Goal: Information Seeking & Learning: Learn about a topic

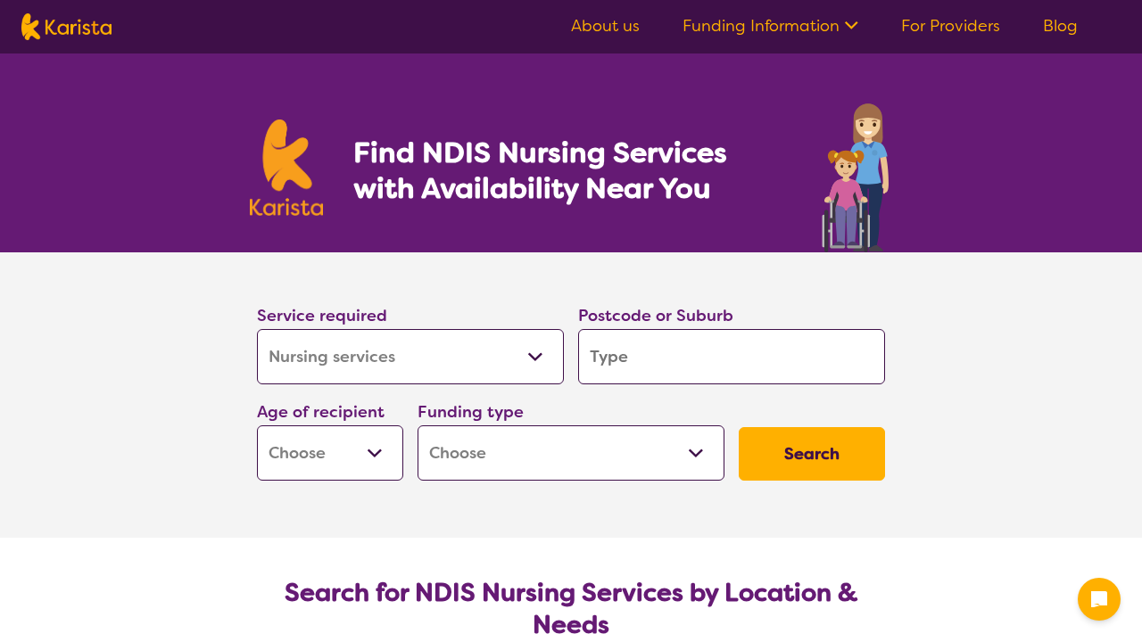
select select "Nursing services"
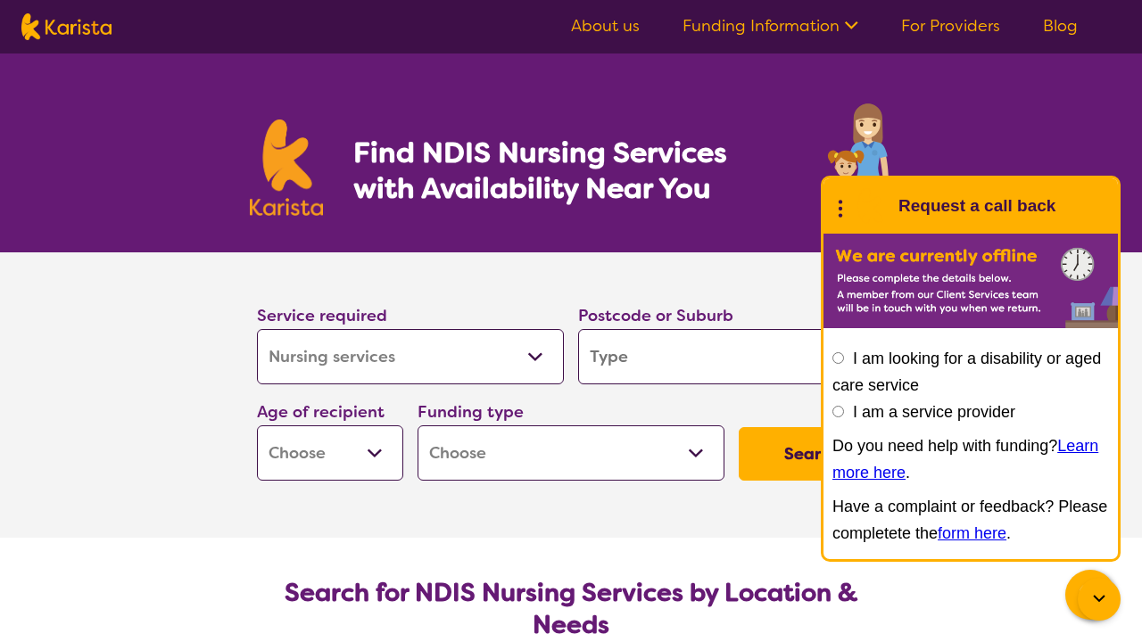
click at [689, 366] on input "search" at bounding box center [731, 356] width 307 height 55
type input "3"
type input "31"
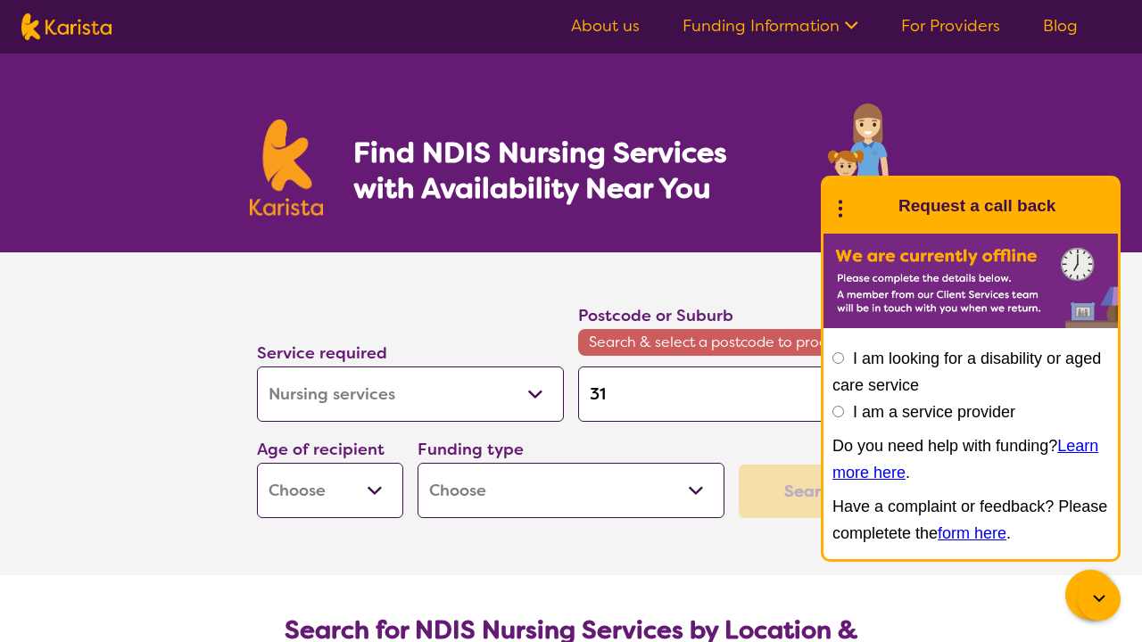
type input "313"
type input "3131"
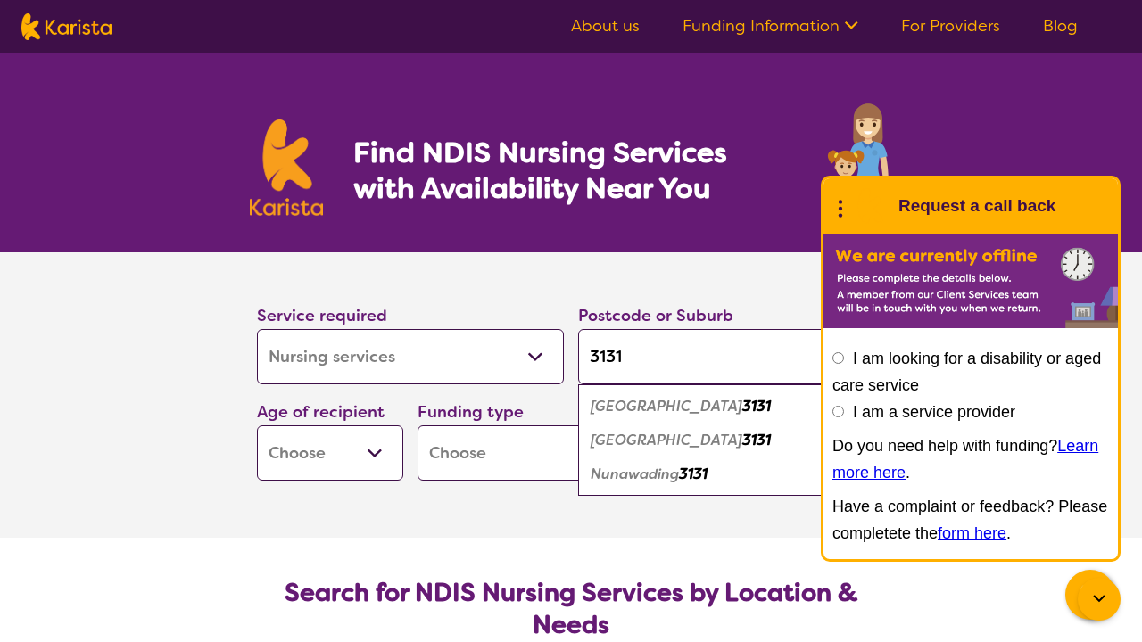
type input "3131"
click at [1119, 132] on div "Find NDIS Nursing Services with Availability Near You" at bounding box center [571, 153] width 1142 height 199
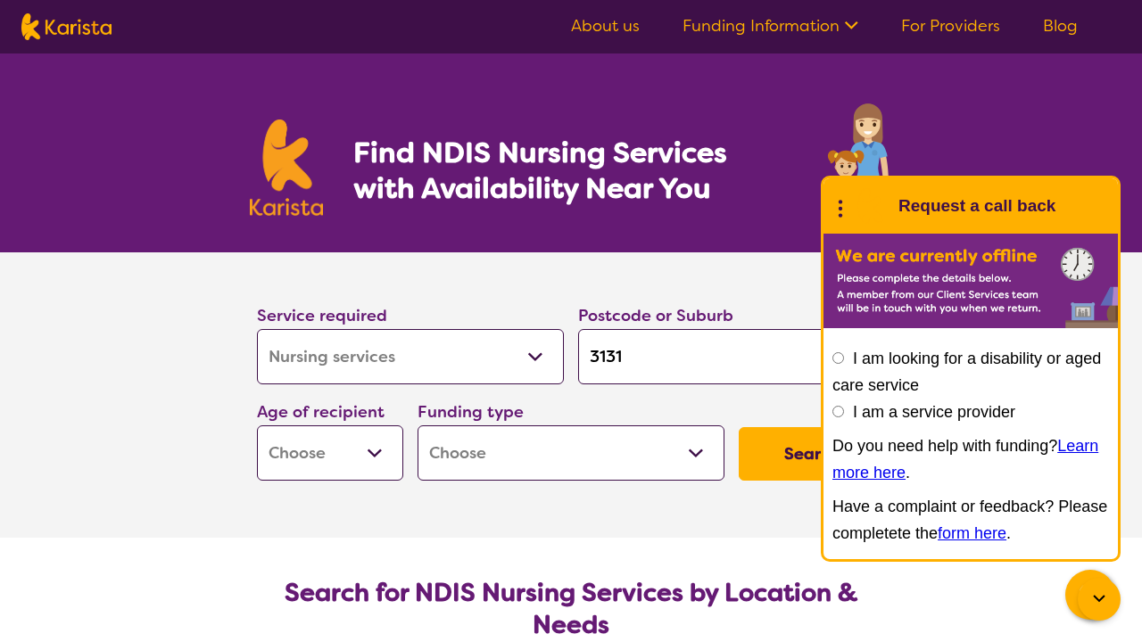
click at [1050, 133] on div "Find NDIS Nursing Services with Availability Near You" at bounding box center [571, 153] width 1142 height 199
click at [807, 451] on button "Search" at bounding box center [812, 454] width 146 height 54
select select "AG"
click at [806, 460] on button "Search" at bounding box center [812, 454] width 146 height 54
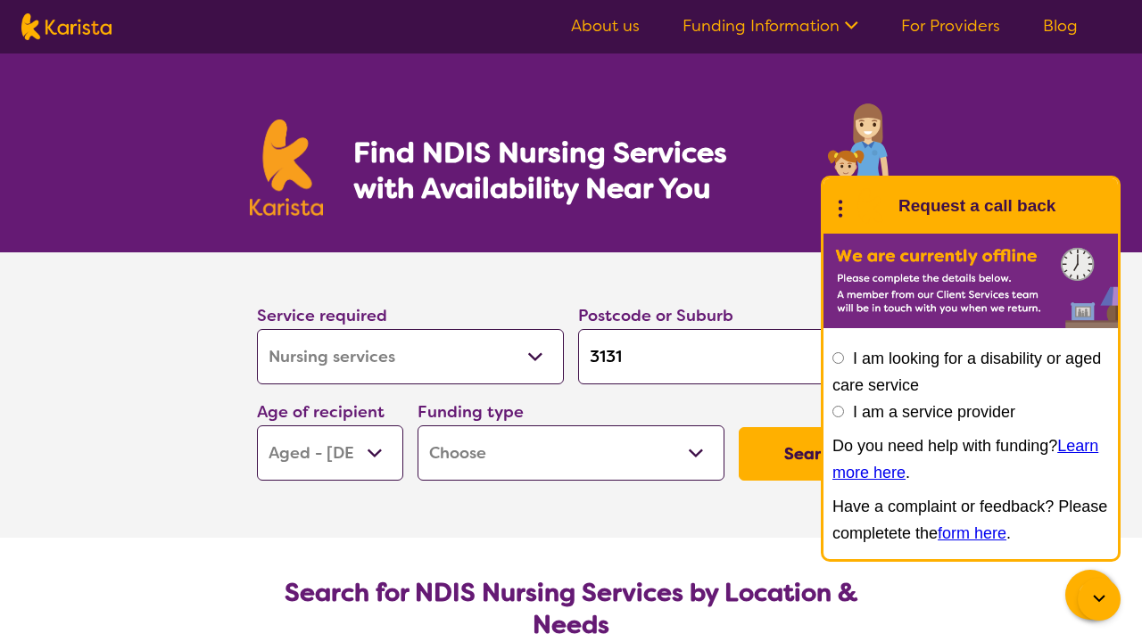
select select "HCP"
click at [783, 470] on button "Search" at bounding box center [812, 454] width 146 height 54
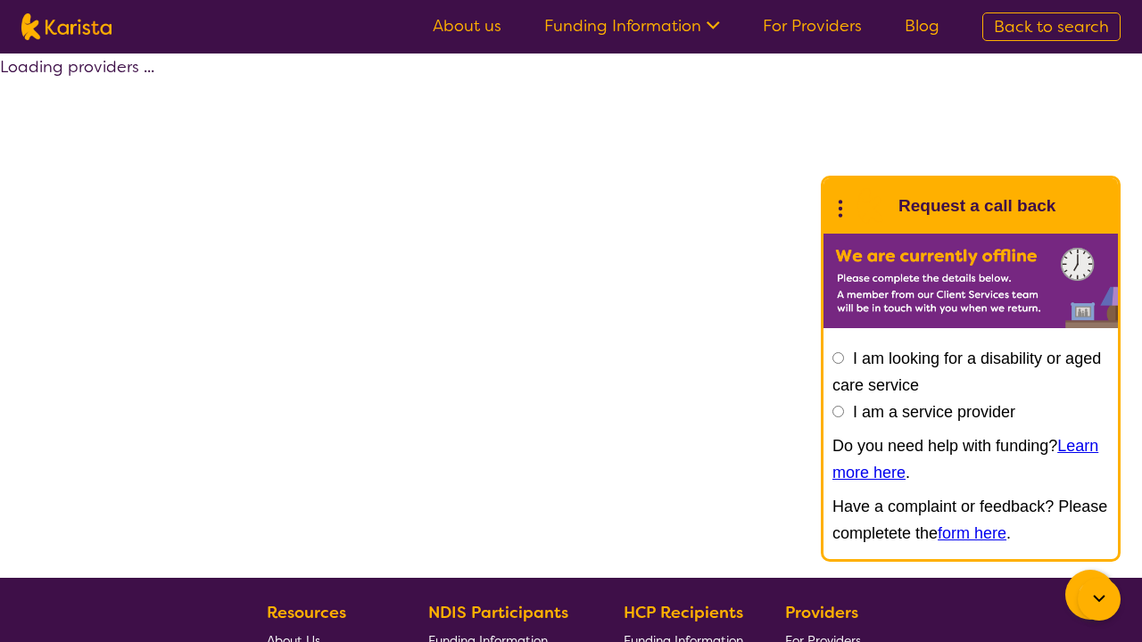
select select "by_score"
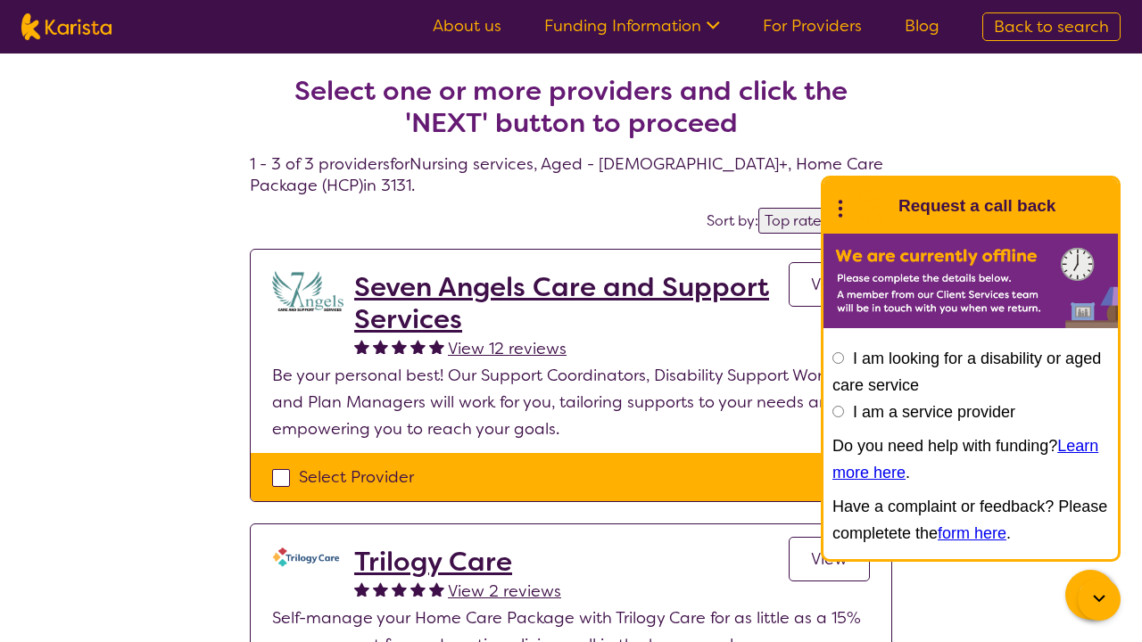
click at [791, 31] on link "For Providers" at bounding box center [812, 25] width 99 height 21
select select "Nursing services"
select select "AG"
select select "HCP"
select select "Nursing services"
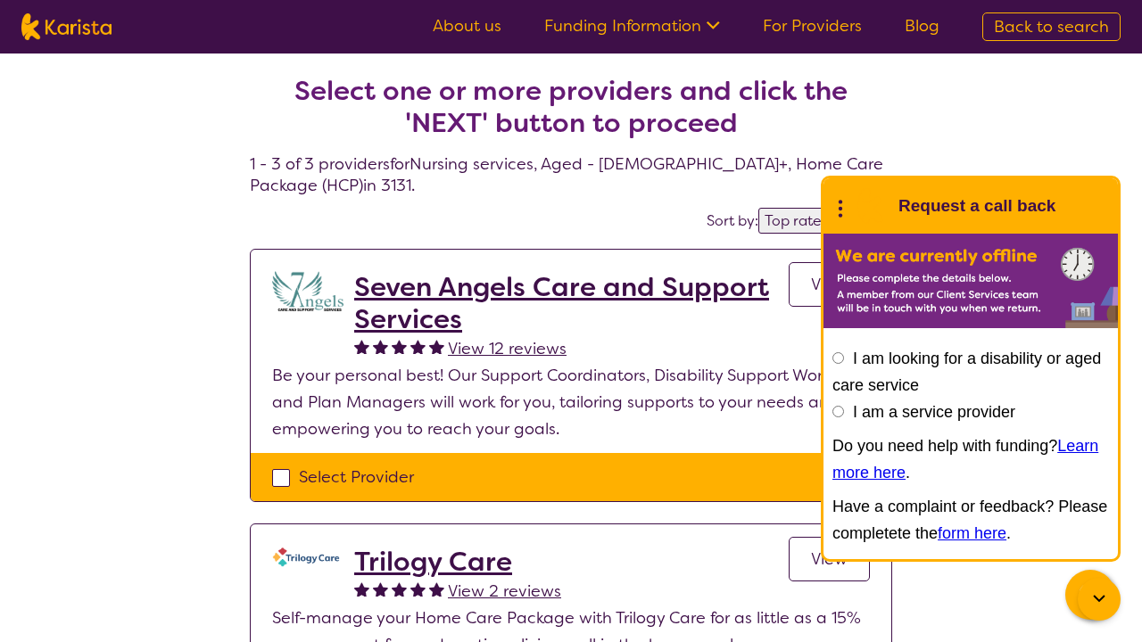
select select "AG"
select select "HCP"
